Goal: Navigation & Orientation: Find specific page/section

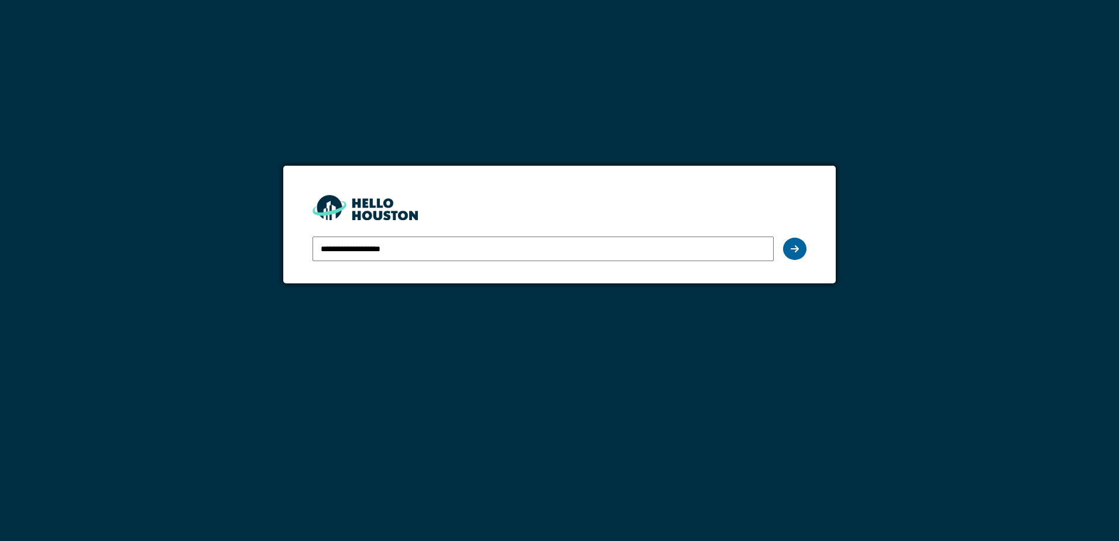
click at [791, 255] on div at bounding box center [794, 249] width 23 height 22
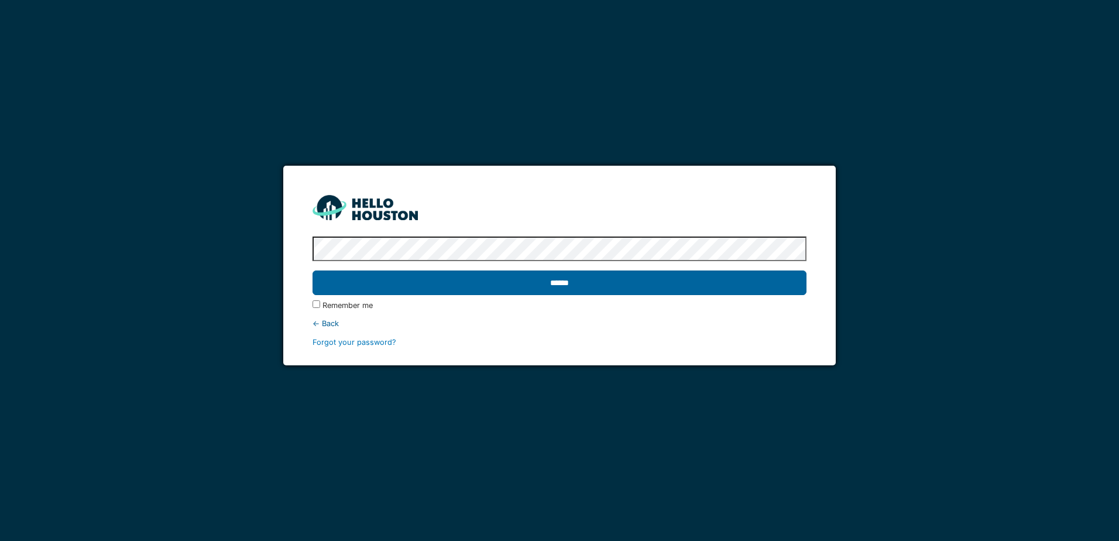
click at [607, 276] on input "******" at bounding box center [560, 282] width 494 height 25
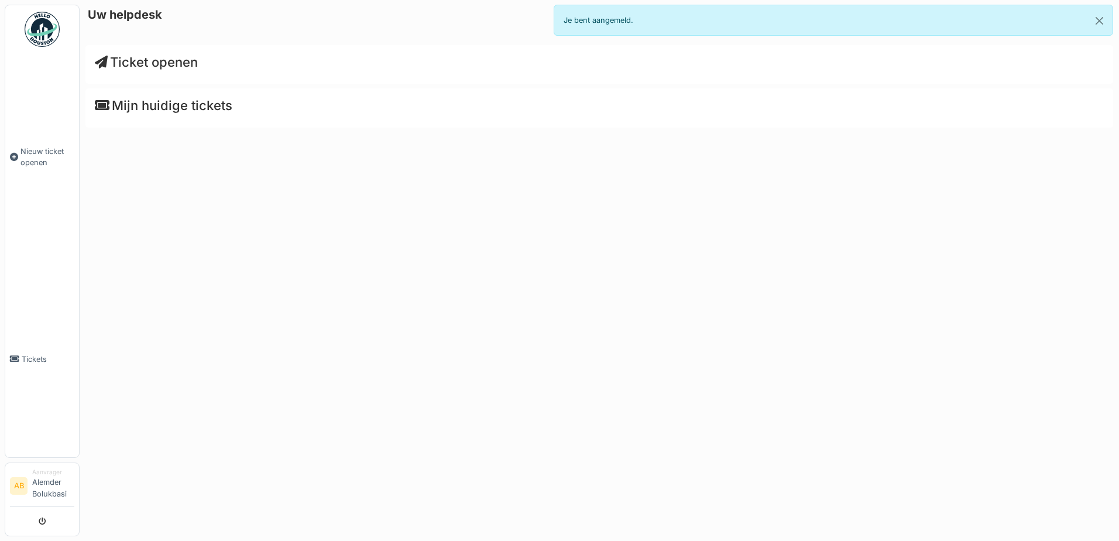
click at [50, 30] on img at bounding box center [42, 29] width 35 height 35
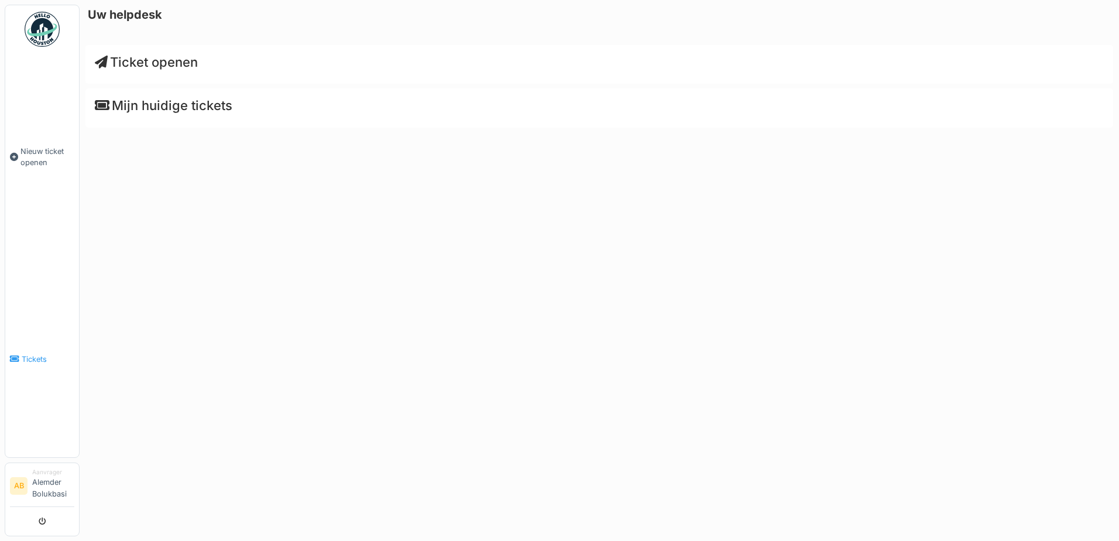
click at [42, 359] on span "Tickets" at bounding box center [48, 359] width 53 height 11
